Goal: Find specific page/section: Find specific page/section

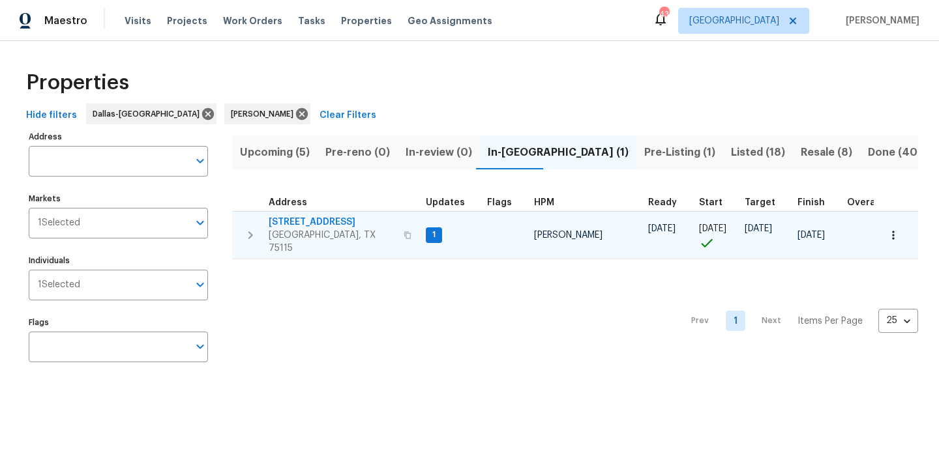
click at [895, 231] on icon "button" at bounding box center [893, 235] width 13 height 13
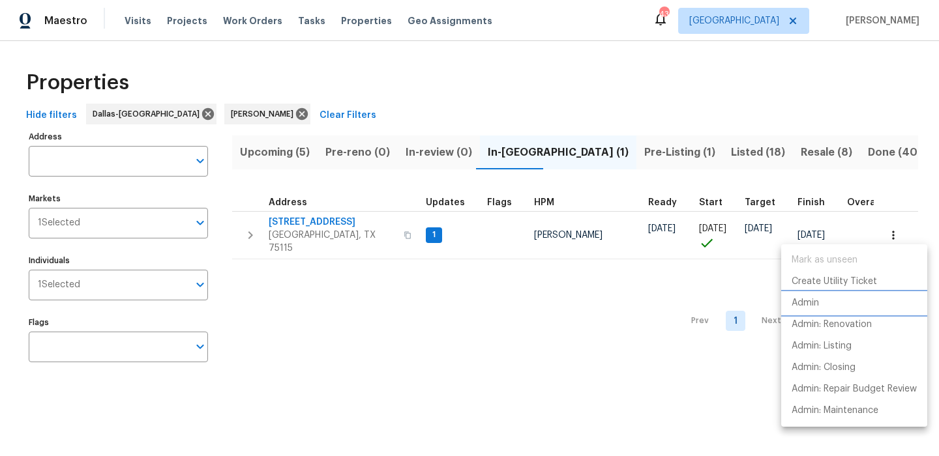
click at [801, 299] on p "Admin" at bounding box center [804, 304] width 27 height 14
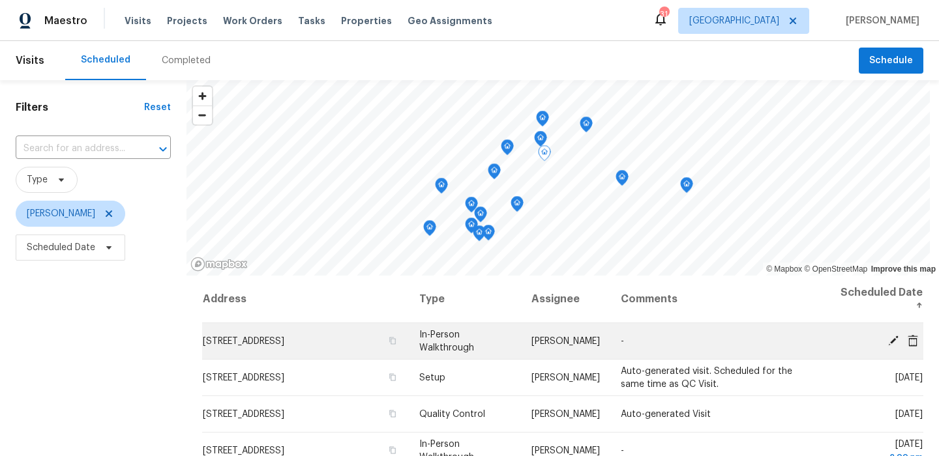
click at [364, 346] on td "4725 Zealand St, Dallas, TX 75216" at bounding box center [305, 341] width 207 height 37
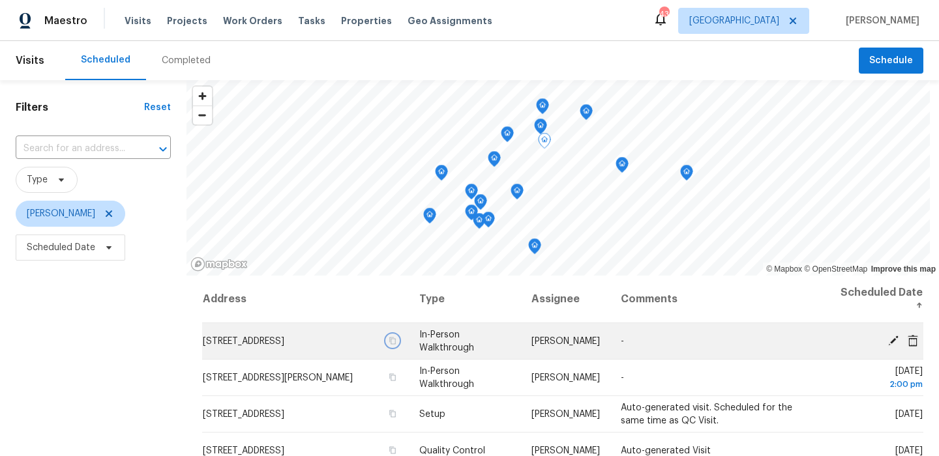
click at [389, 340] on icon "button" at bounding box center [393, 341] width 8 height 8
